Goal: Navigation & Orientation: Find specific page/section

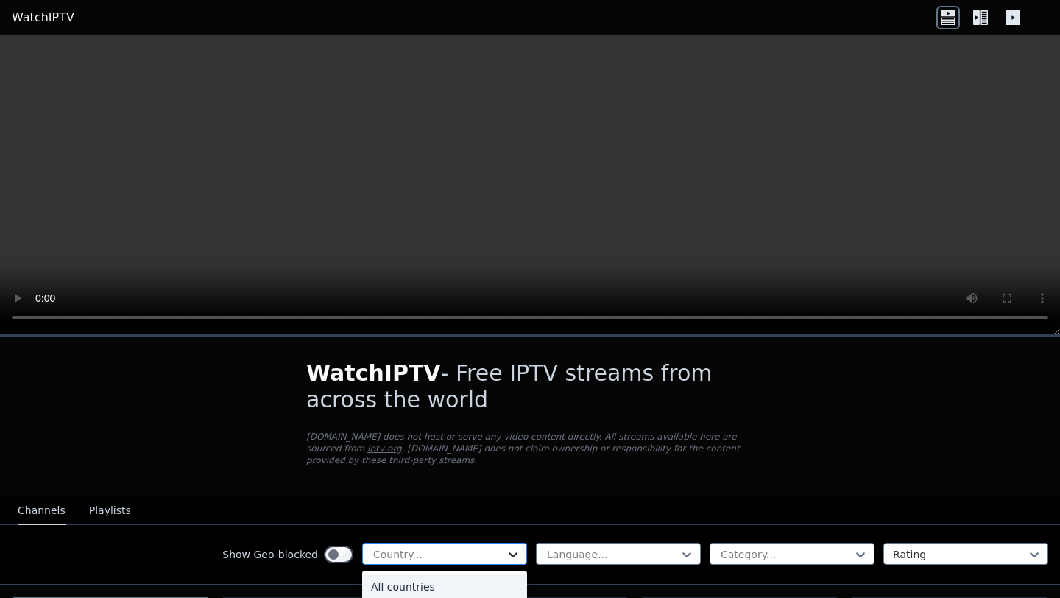
click at [509, 555] on icon at bounding box center [513, 554] width 9 height 5
click at [476, 585] on div "All countries" at bounding box center [444, 587] width 165 height 27
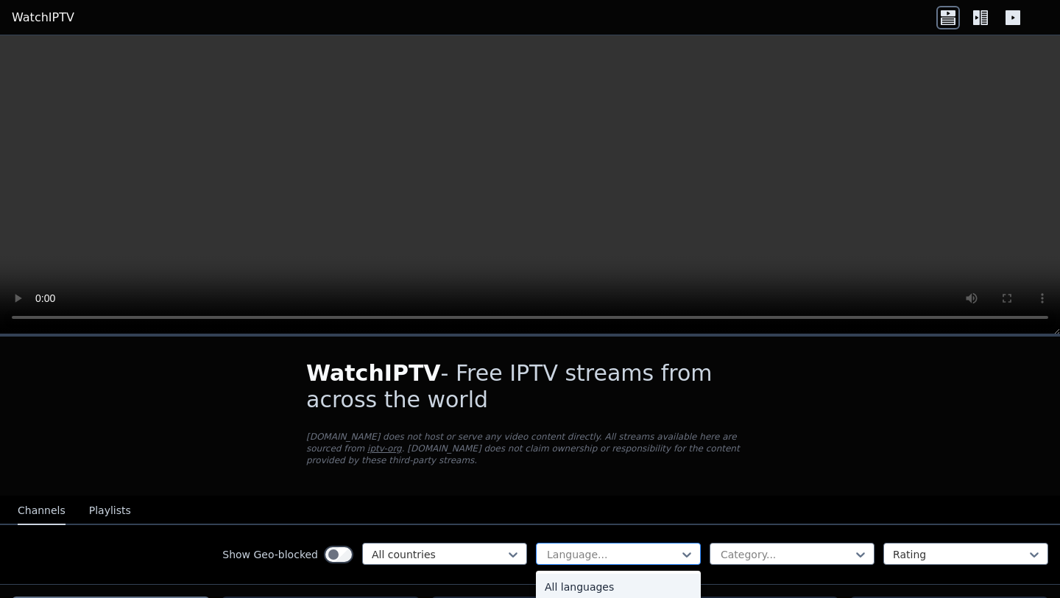
click at [604, 554] on div at bounding box center [613, 554] width 134 height 15
click at [565, 585] on div "English" at bounding box center [618, 584] width 165 height 27
click at [746, 553] on div at bounding box center [786, 554] width 134 height 15
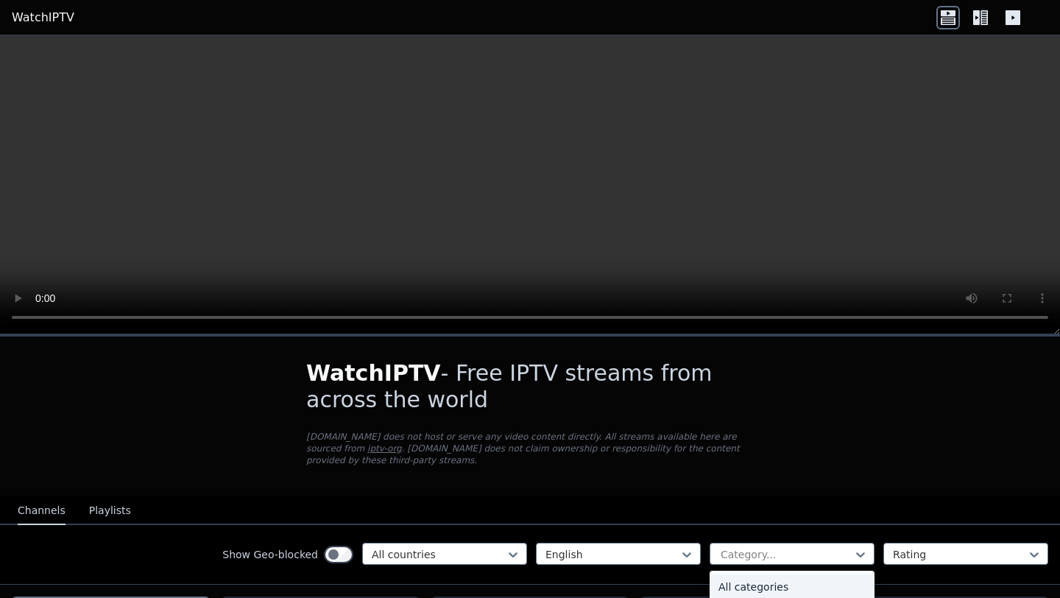
click at [754, 587] on div "All categories" at bounding box center [792, 587] width 165 height 27
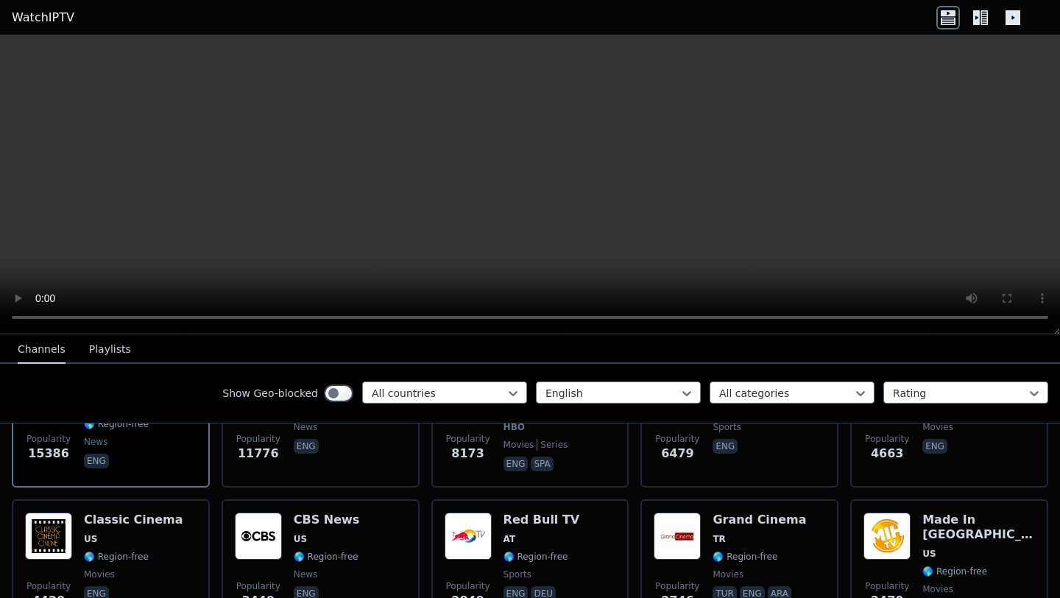
scroll to position [244, 0]
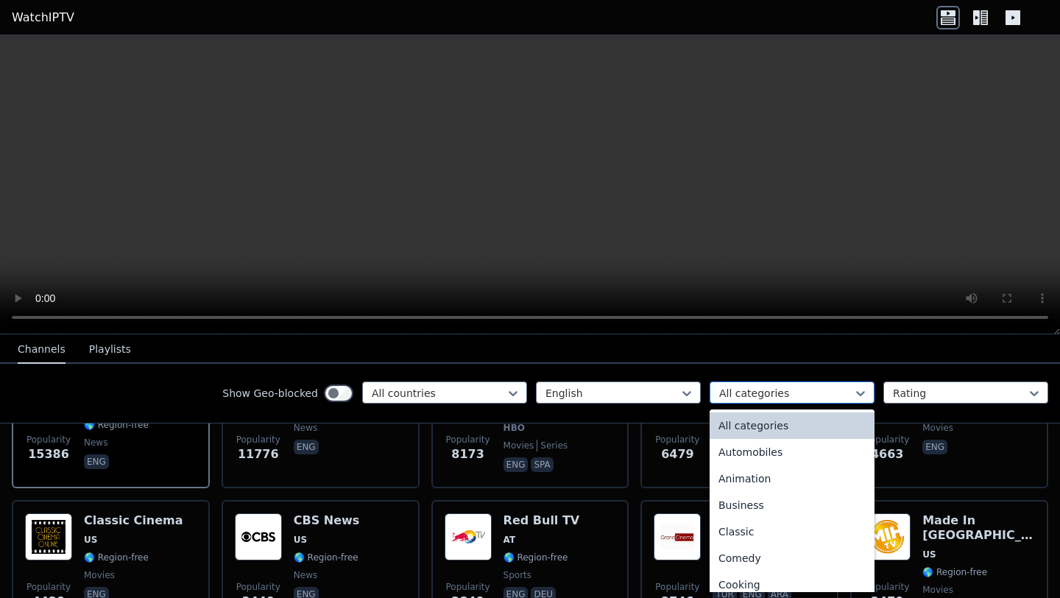
click at [738, 391] on div at bounding box center [786, 393] width 134 height 15
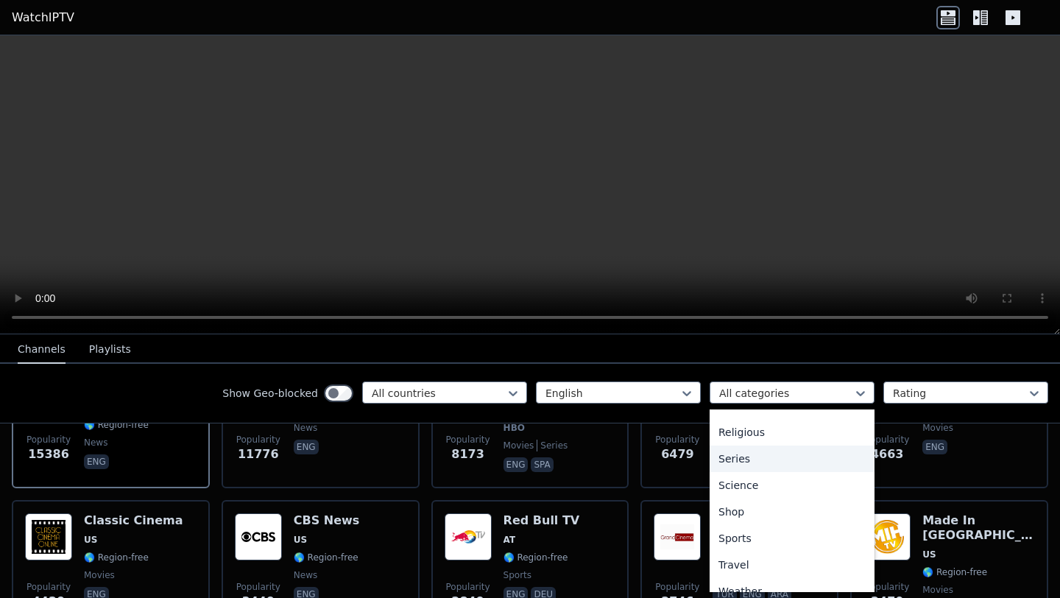
scroll to position [539, 0]
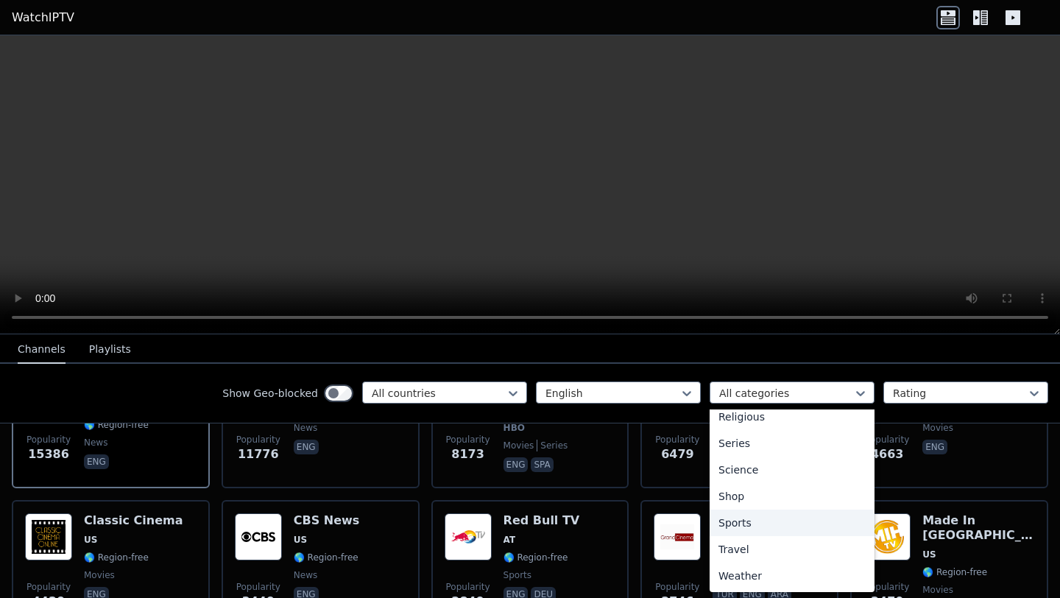
click at [722, 523] on div "Sports" at bounding box center [792, 522] width 165 height 27
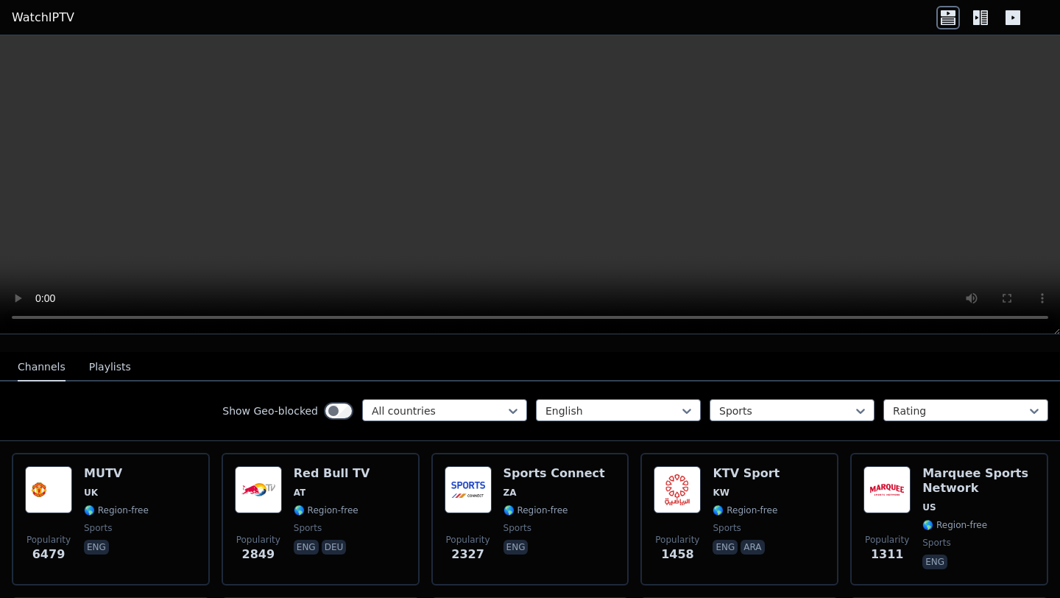
scroll to position [126, 0]
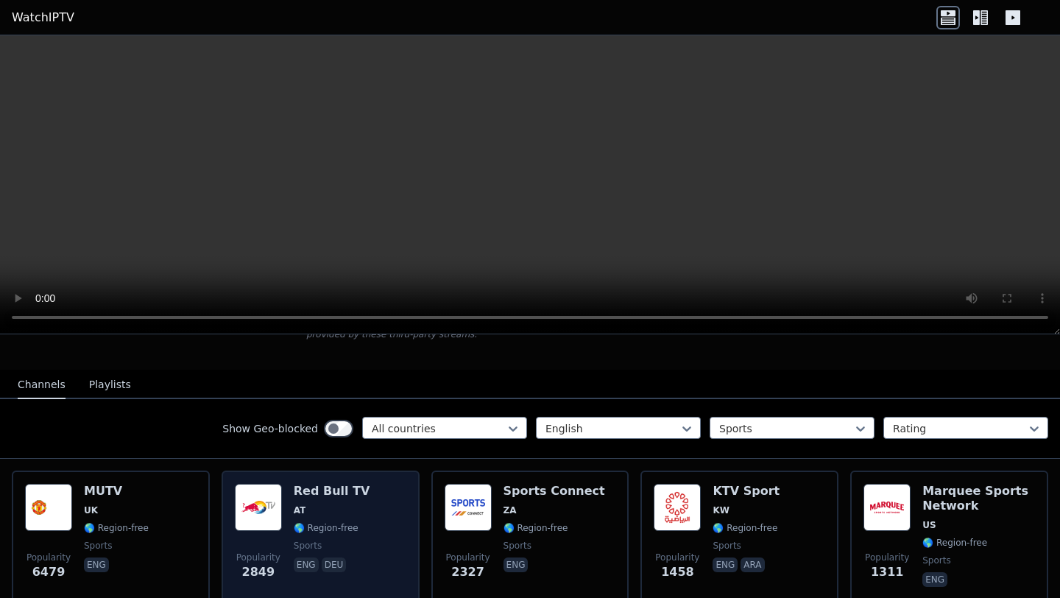
click at [333, 507] on span "AT" at bounding box center [332, 510] width 77 height 12
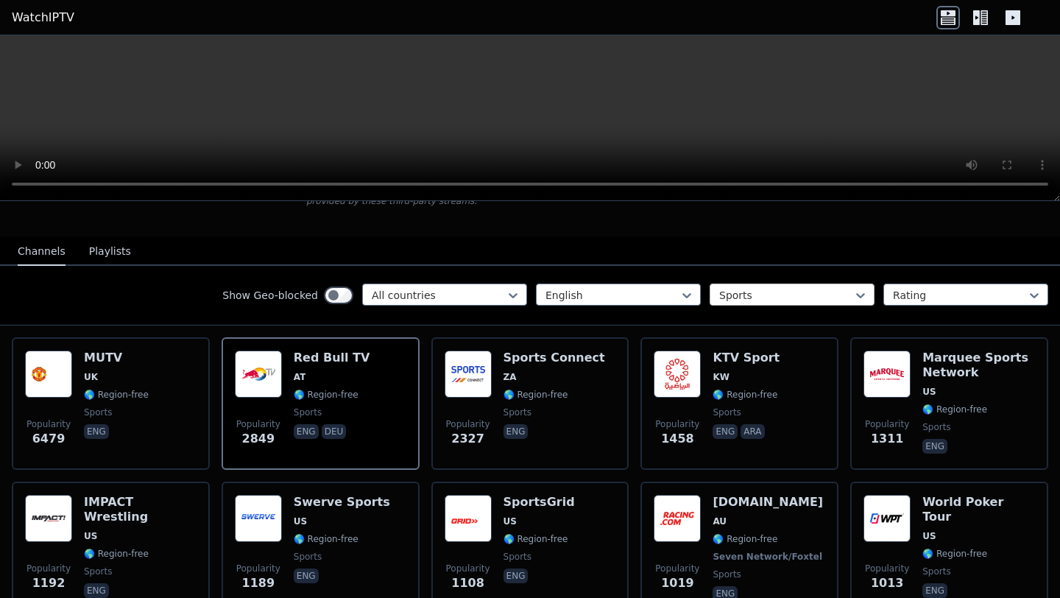
click at [812, 294] on div at bounding box center [786, 295] width 134 height 15
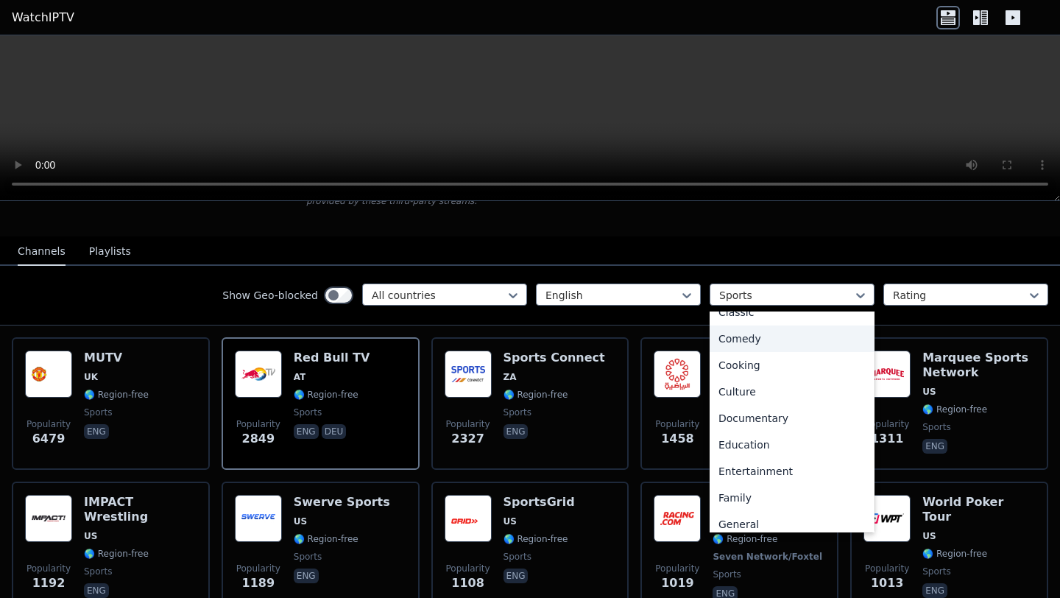
scroll to position [248, 0]
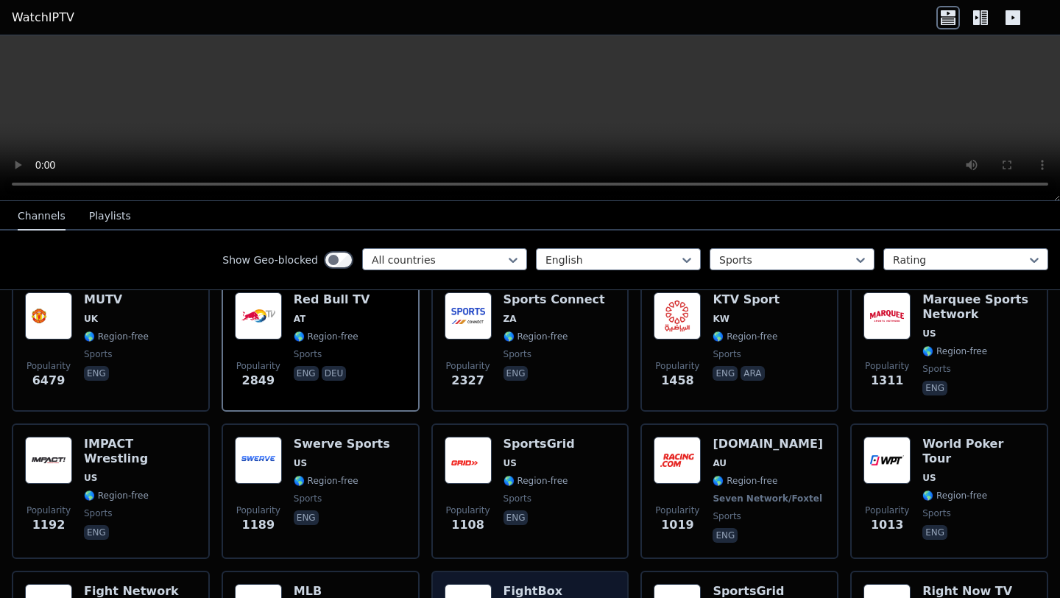
scroll to position [0, 0]
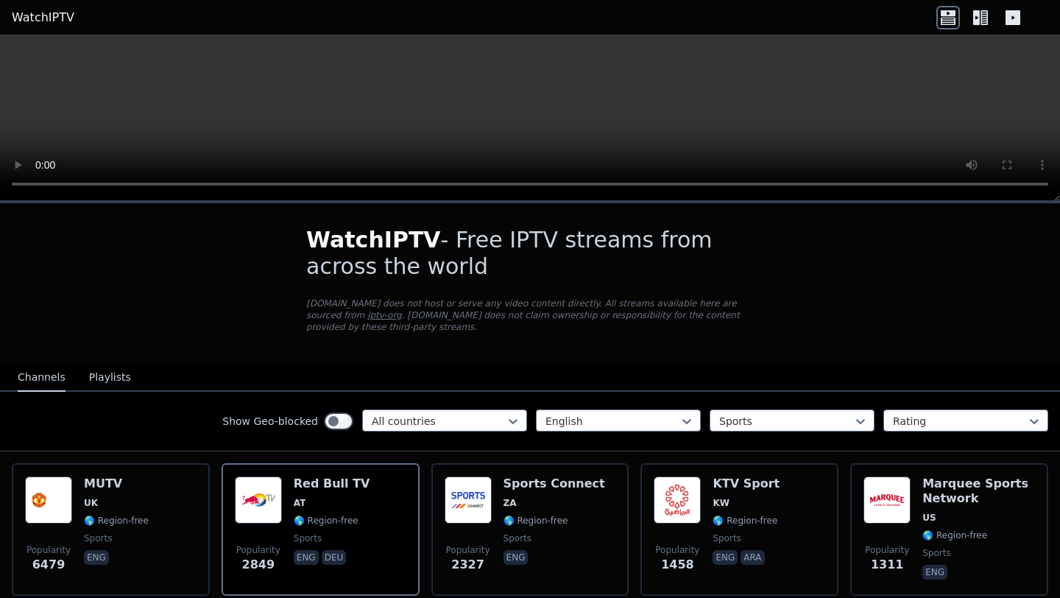
click at [108, 378] on button "Playlists" at bounding box center [110, 378] width 42 height 28
